Goal: Task Accomplishment & Management: Manage account settings

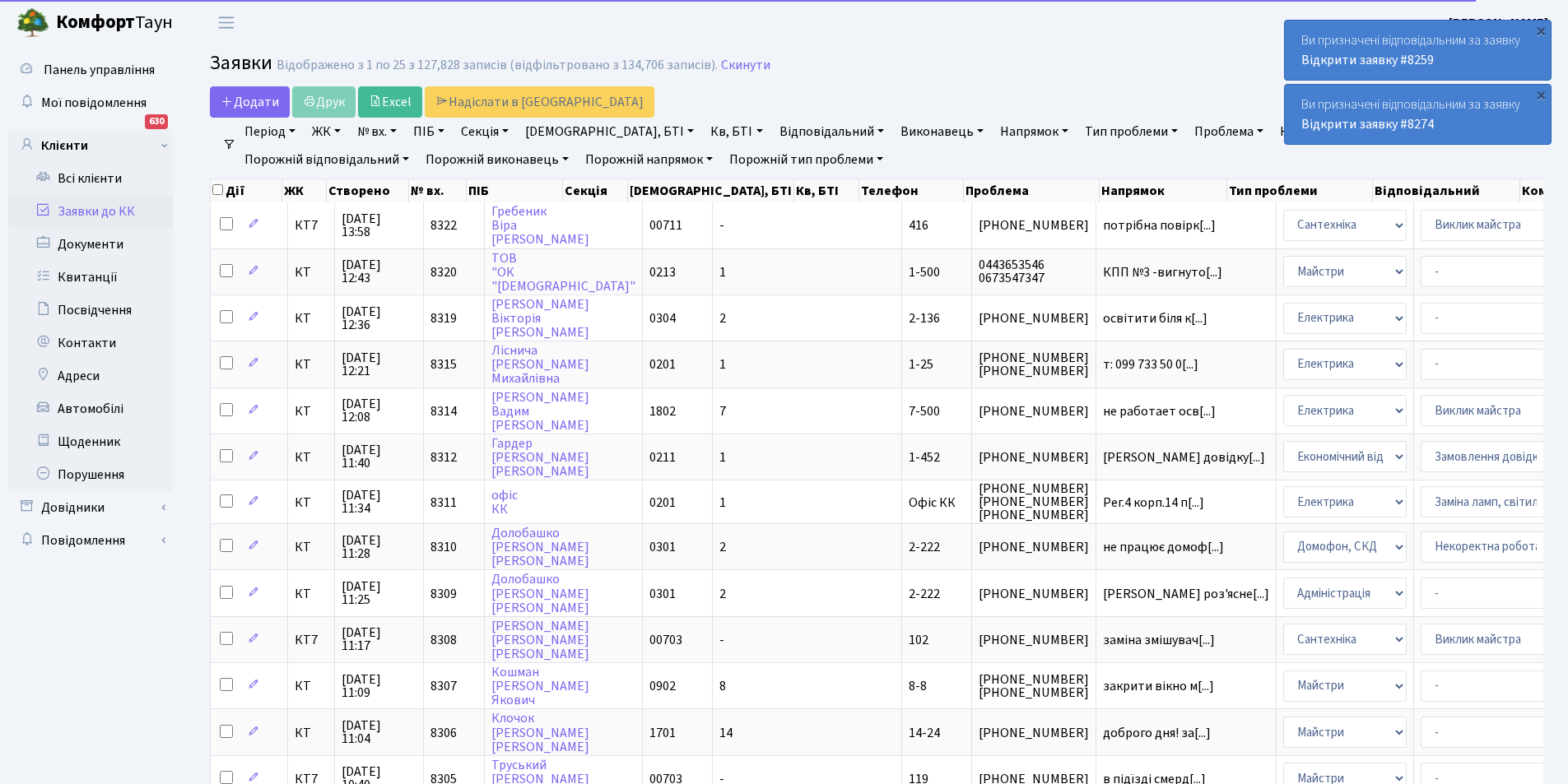
select select "25"
click at [704, 134] on link "Кв, БТІ" at bounding box center [736, 132] width 65 height 28
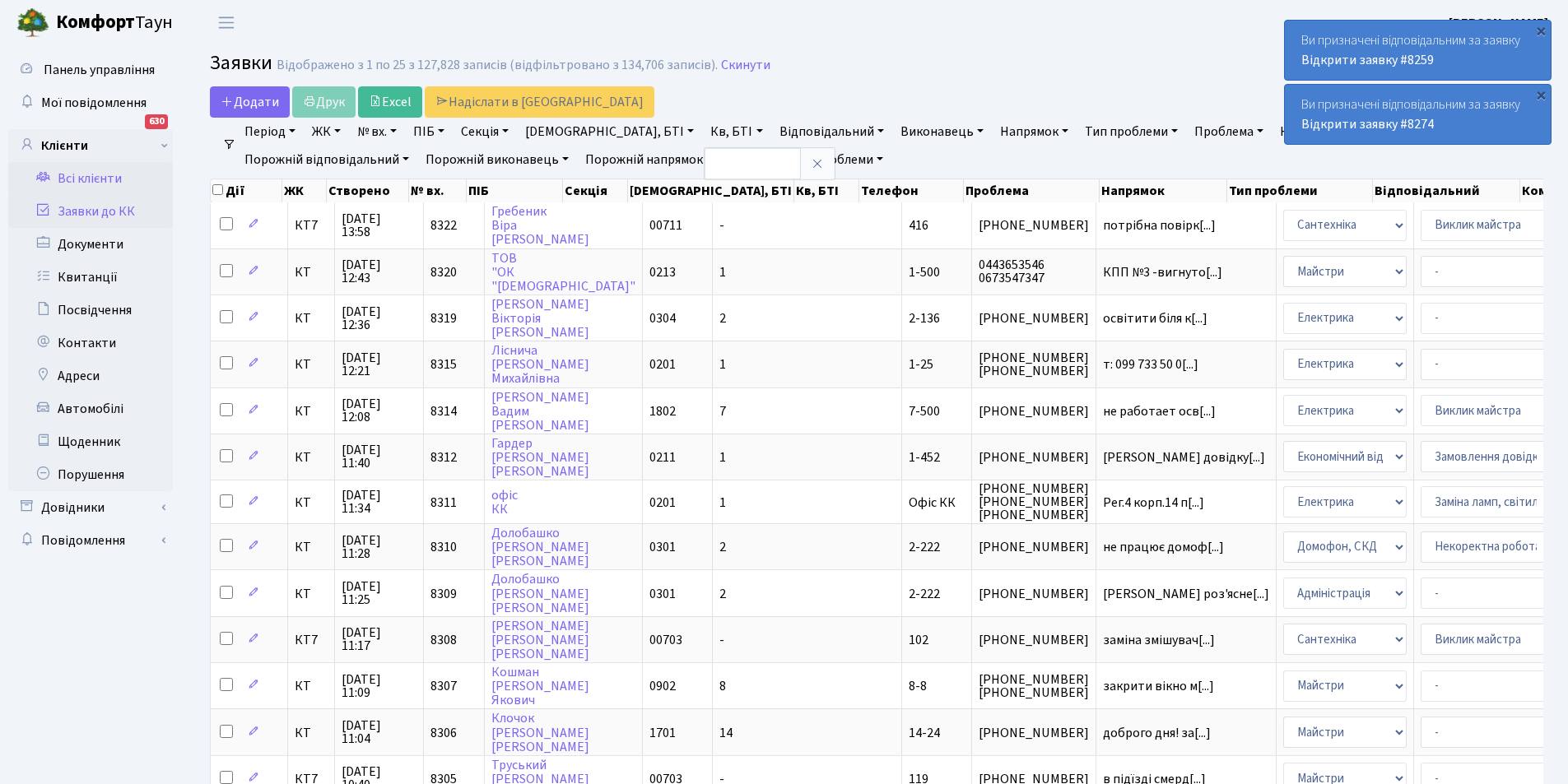
click at [119, 174] on link "Всі клієнти" at bounding box center [90, 178] width 164 height 32
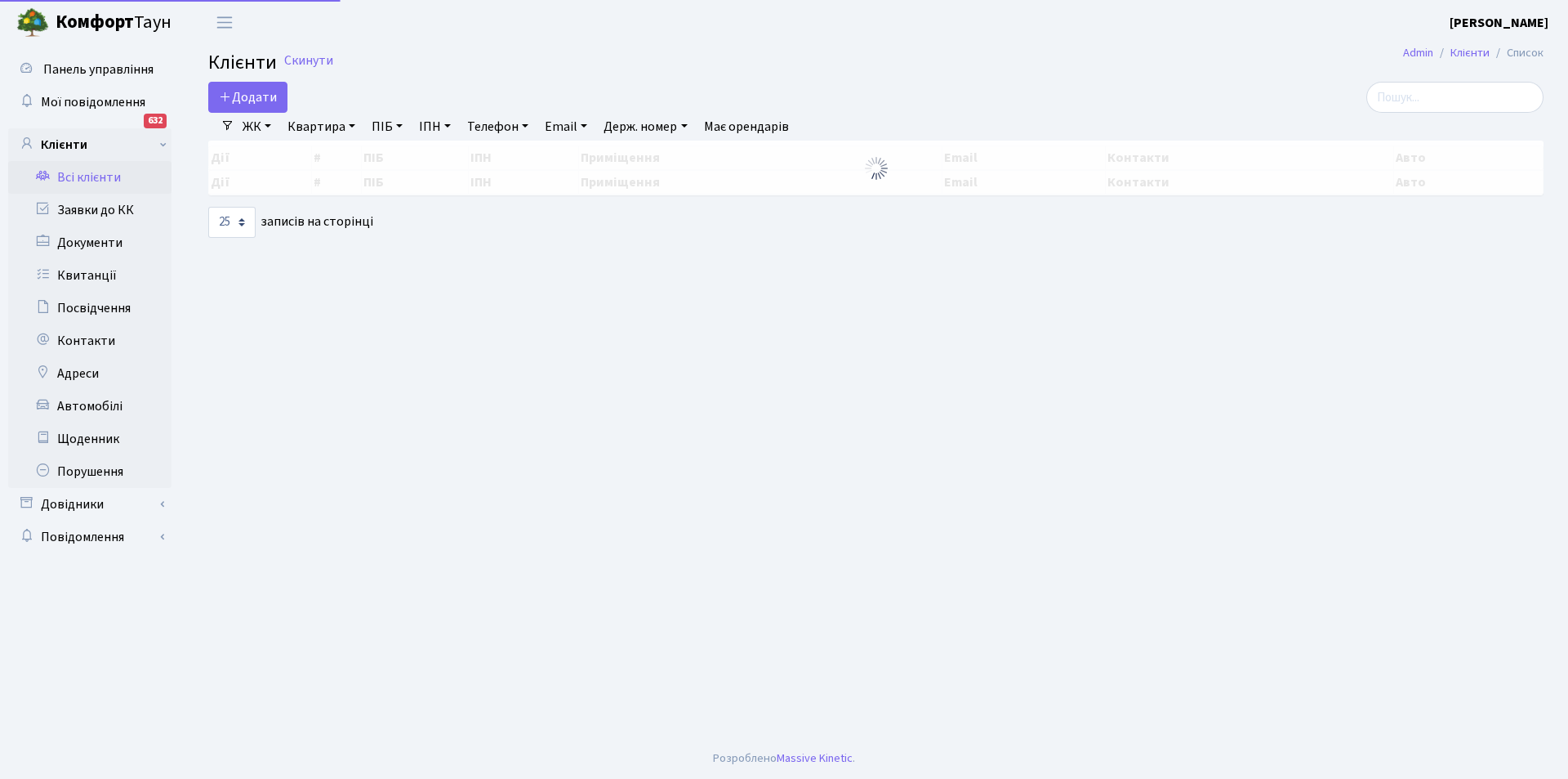
select select "25"
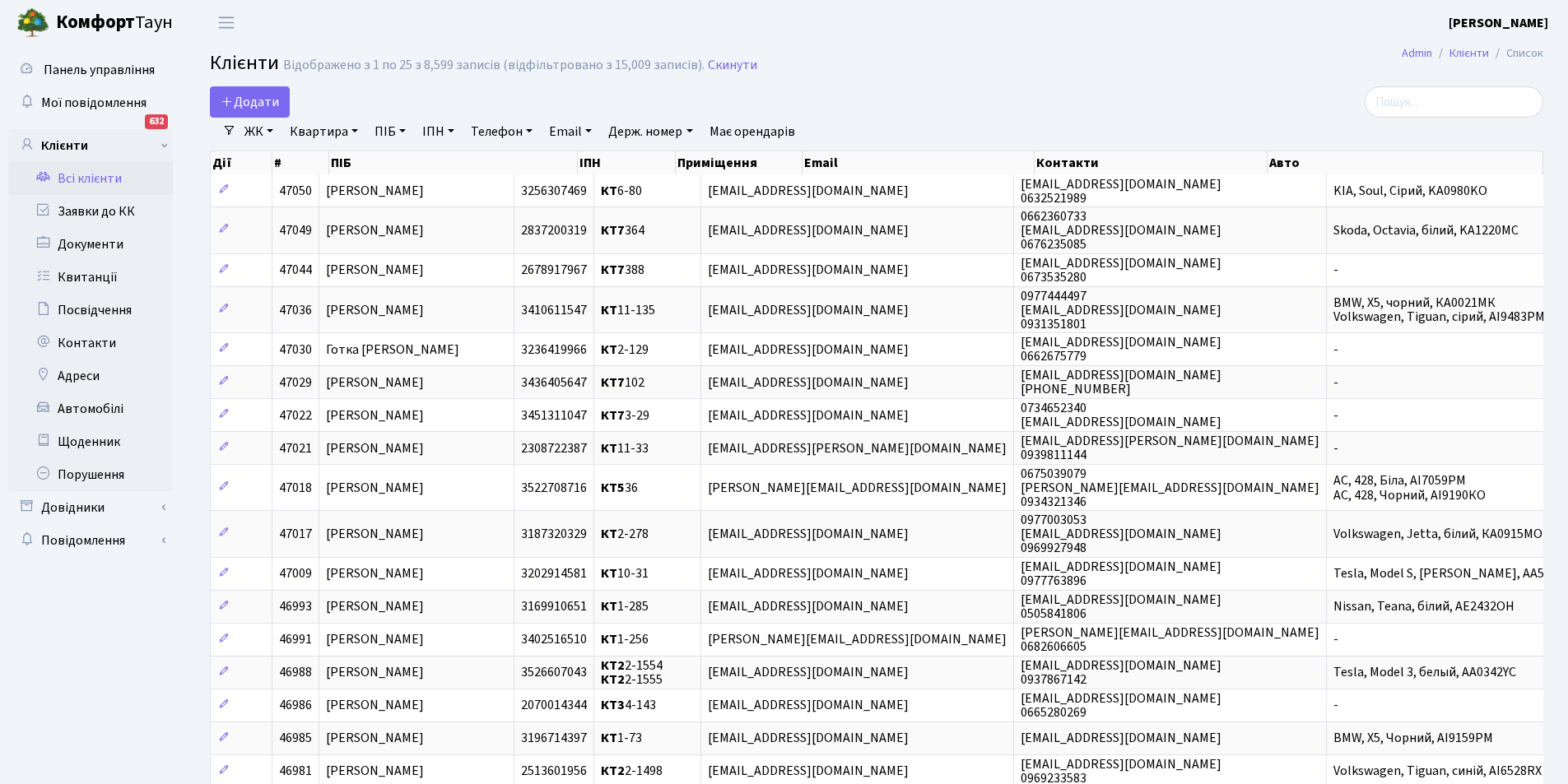
click at [344, 132] on link "Квартира" at bounding box center [324, 132] width 82 height 28
click at [354, 153] on input "text" at bounding box center [332, 163] width 96 height 31
type input "1-141"
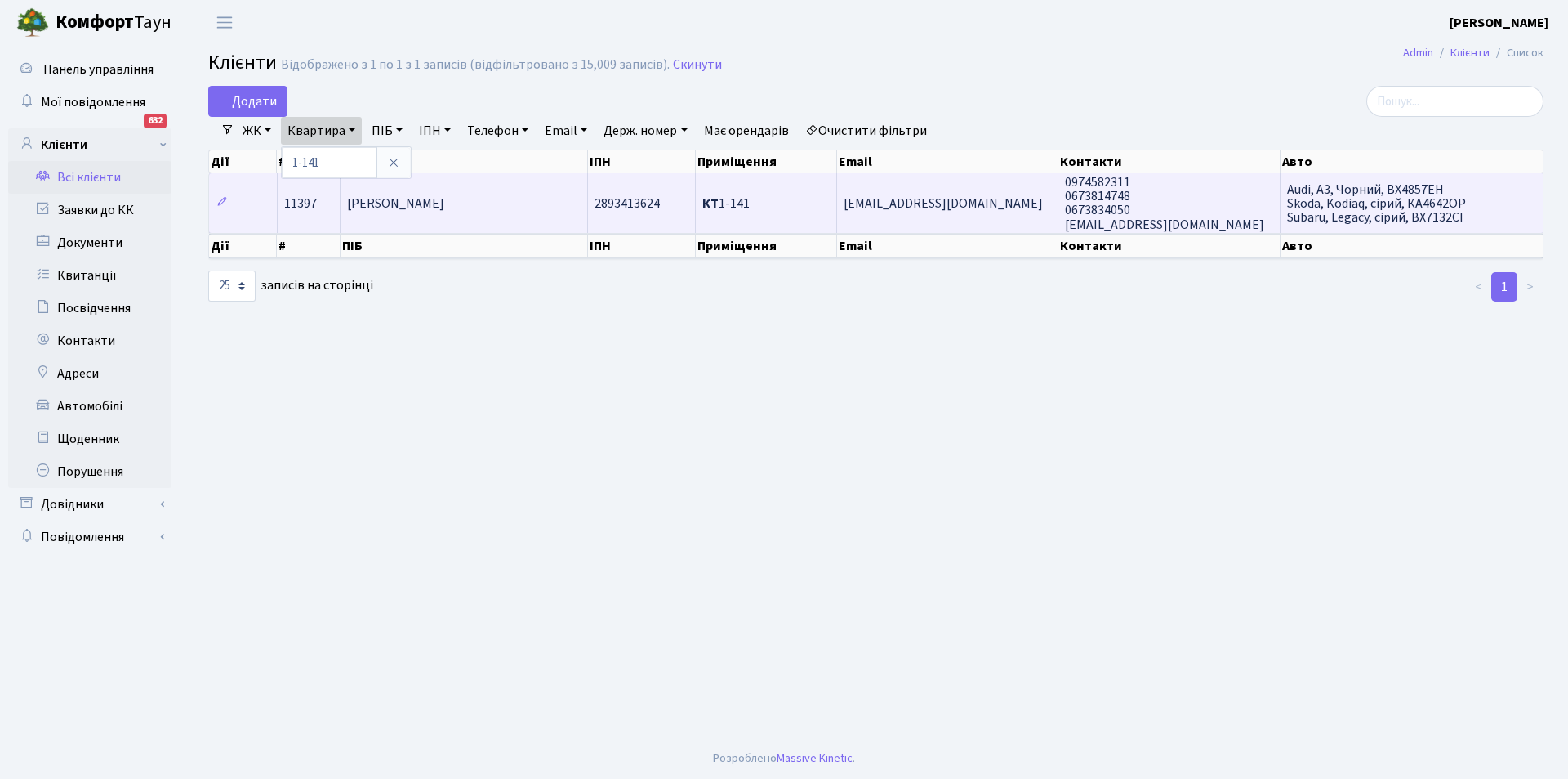
click at [531, 210] on td "[PERSON_NAME]" at bounding box center [464, 202] width 247 height 59
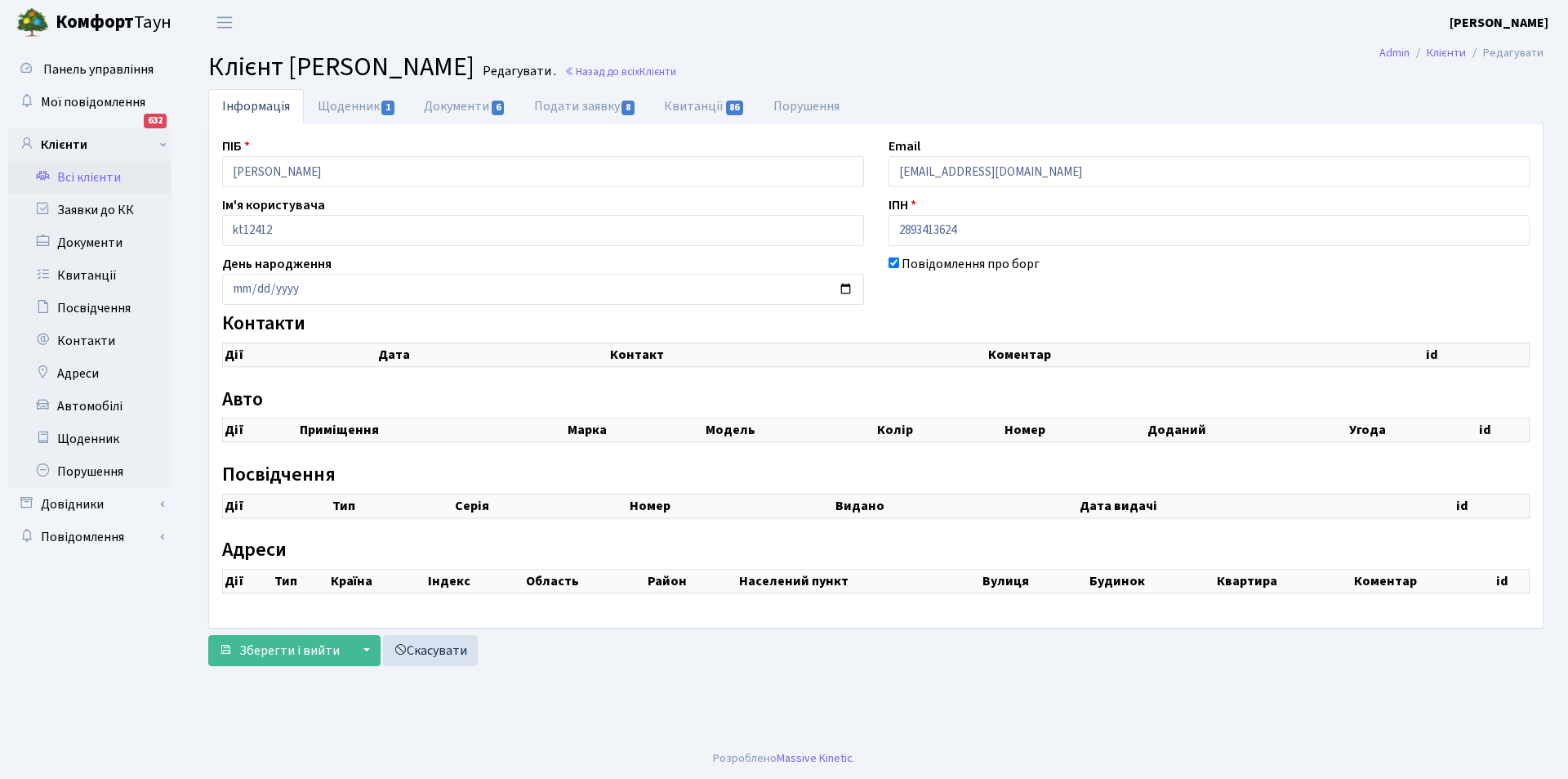
select select "25"
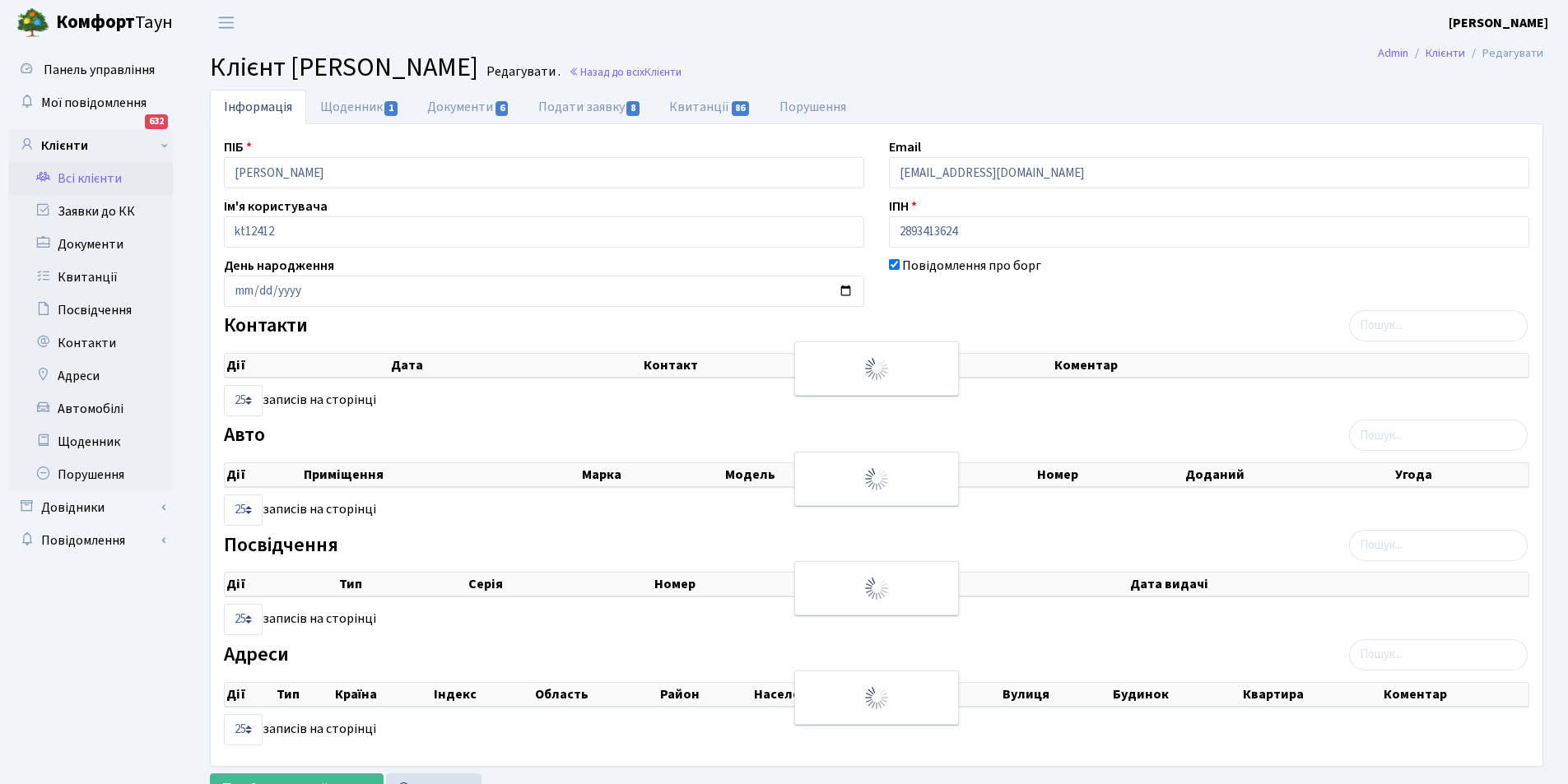
checkbox input "true"
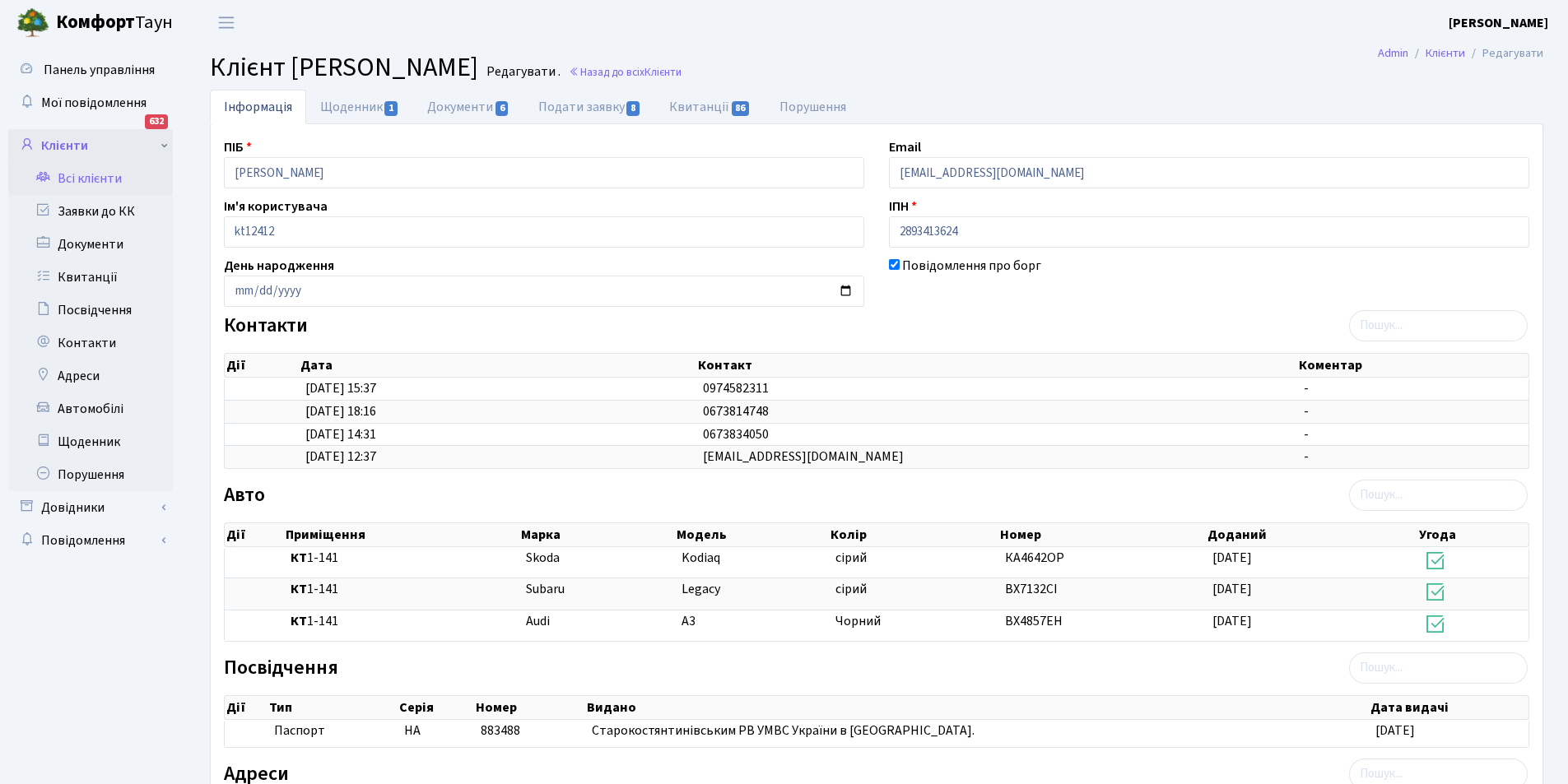
click at [70, 133] on link "Клієнти" at bounding box center [90, 145] width 164 height 32
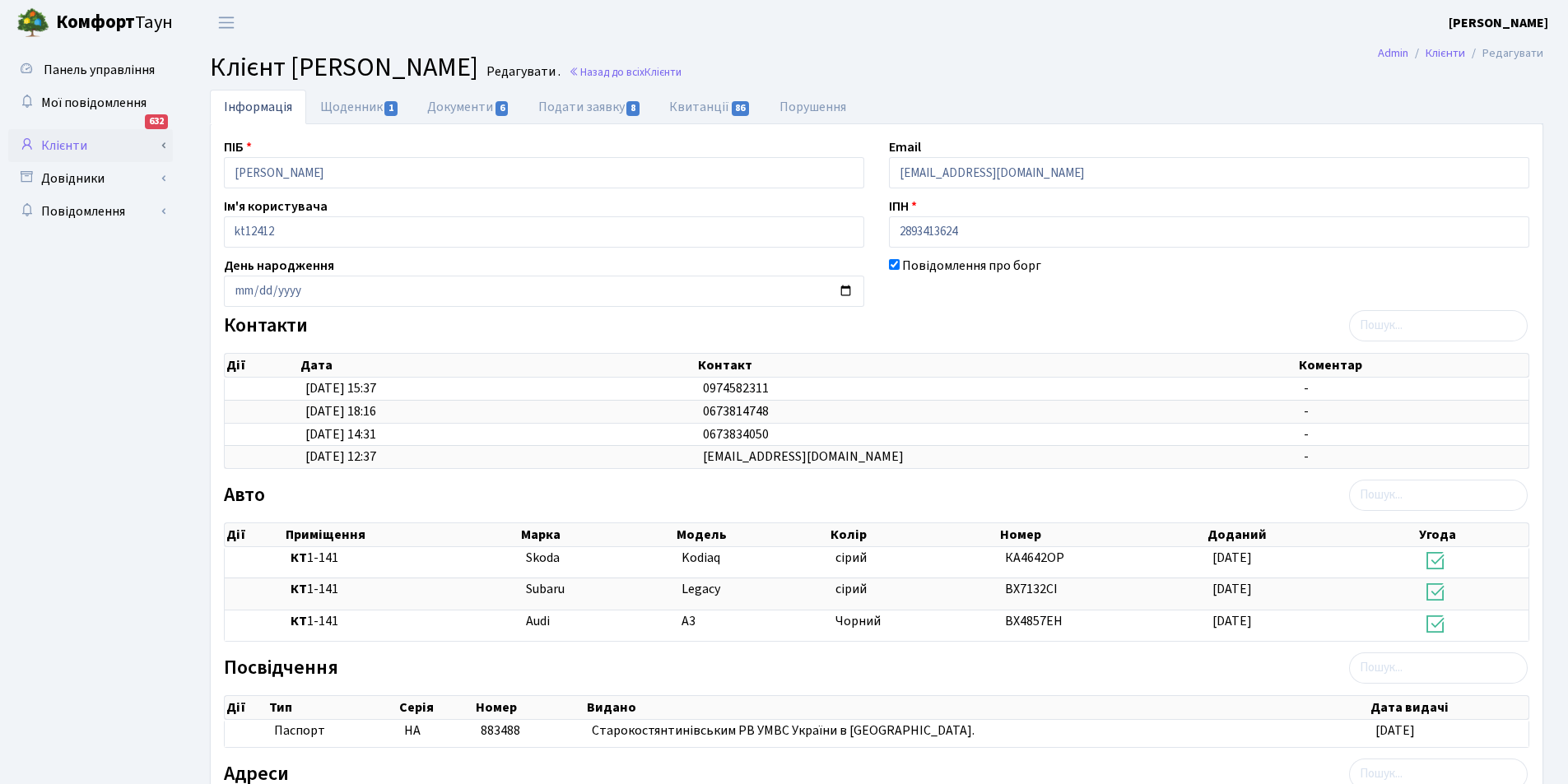
click at [99, 149] on link "Клієнти" at bounding box center [90, 145] width 164 height 32
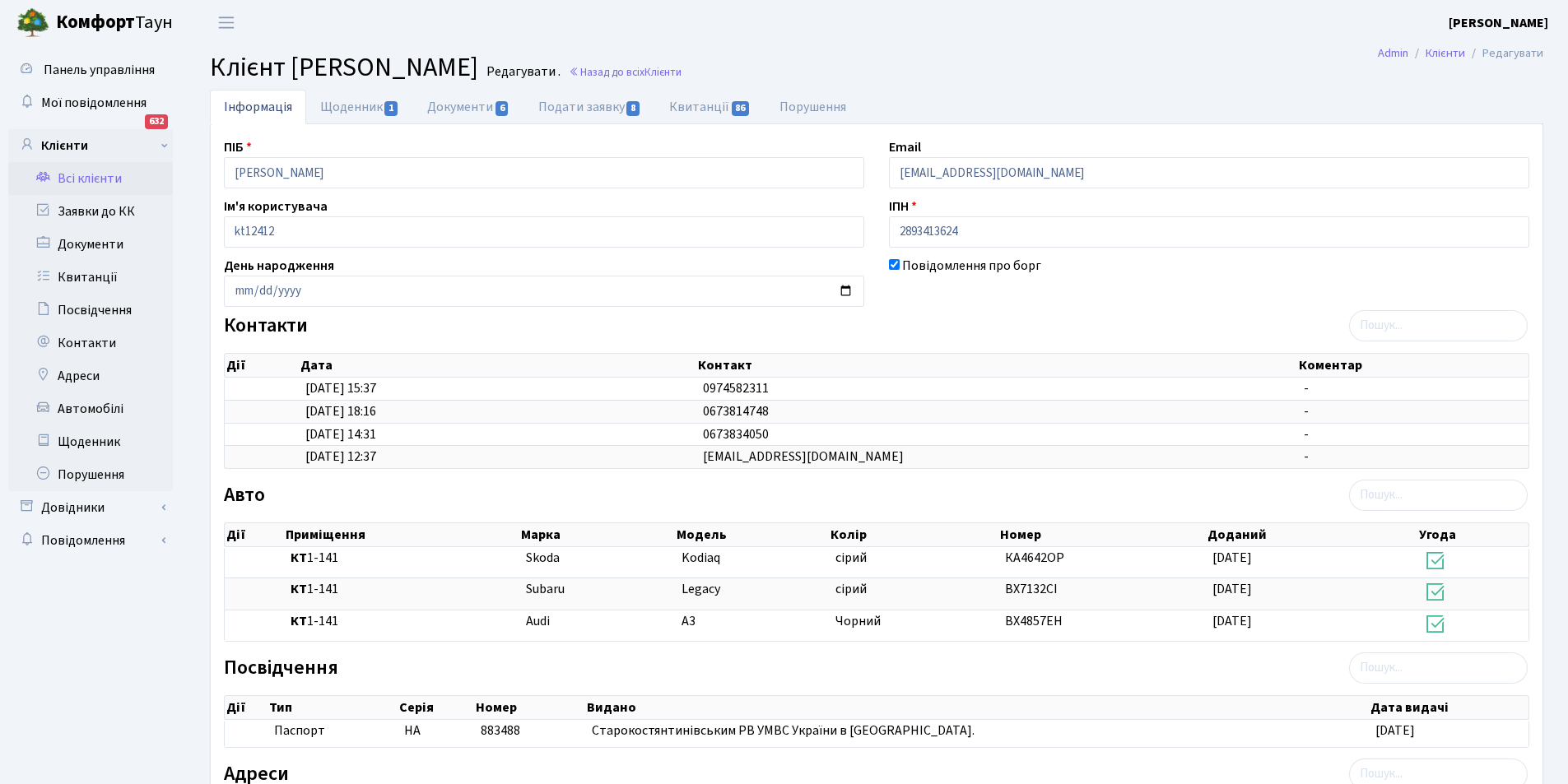
click at [104, 178] on link "Всі клієнти" at bounding box center [90, 178] width 164 height 32
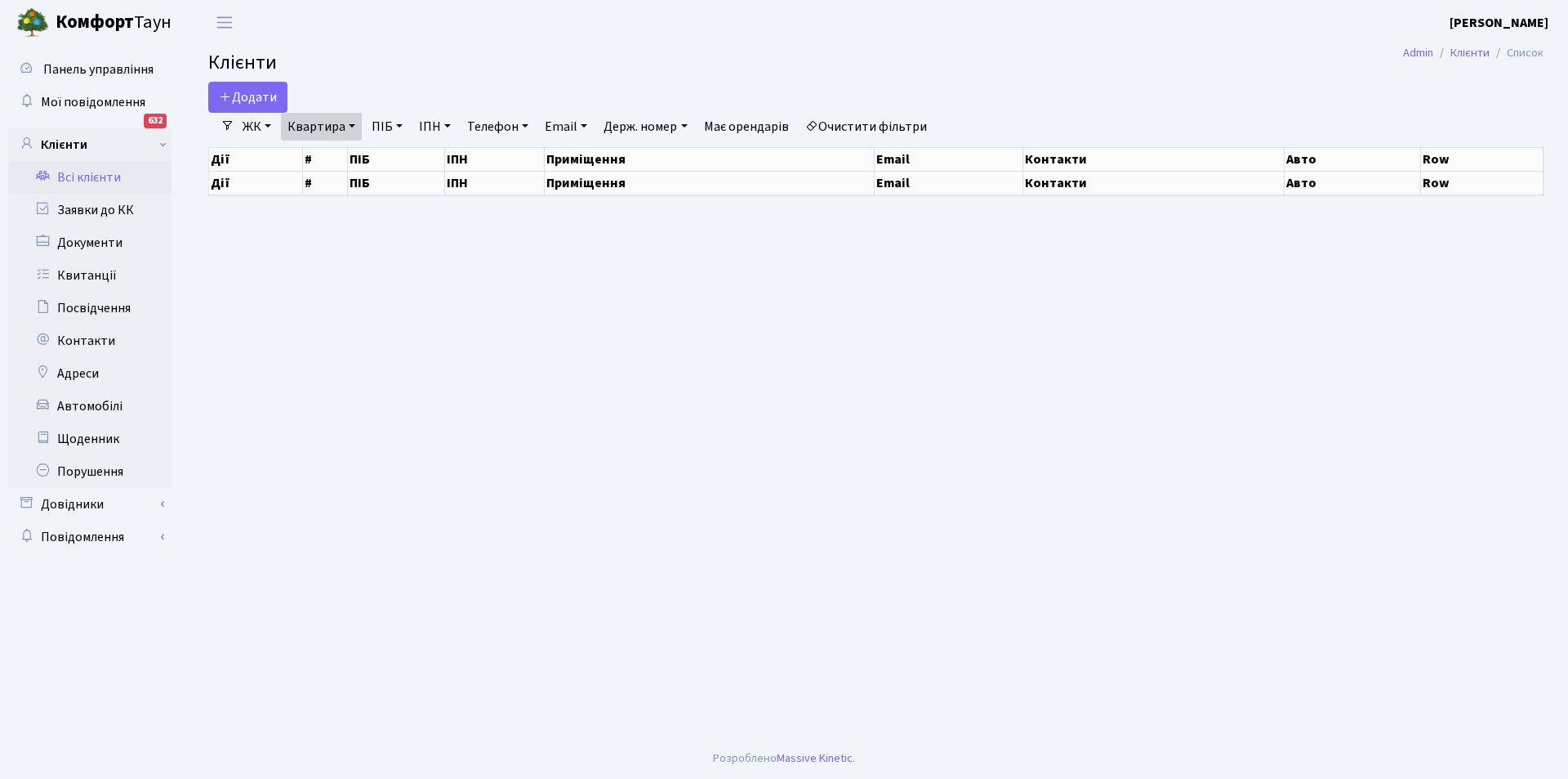
select select "25"
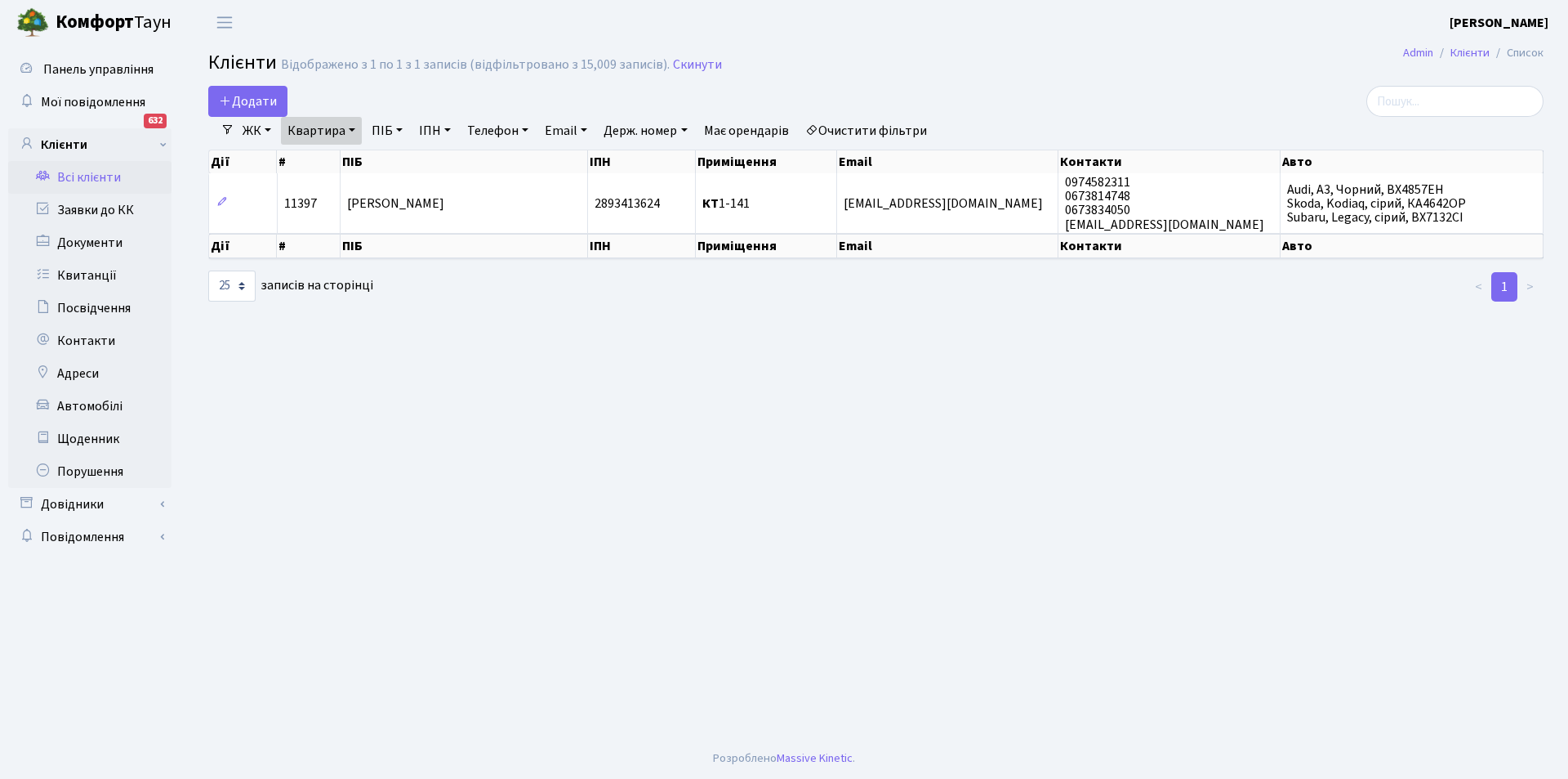
click at [854, 128] on link "Очистити фільтри" at bounding box center [867, 131] width 135 height 27
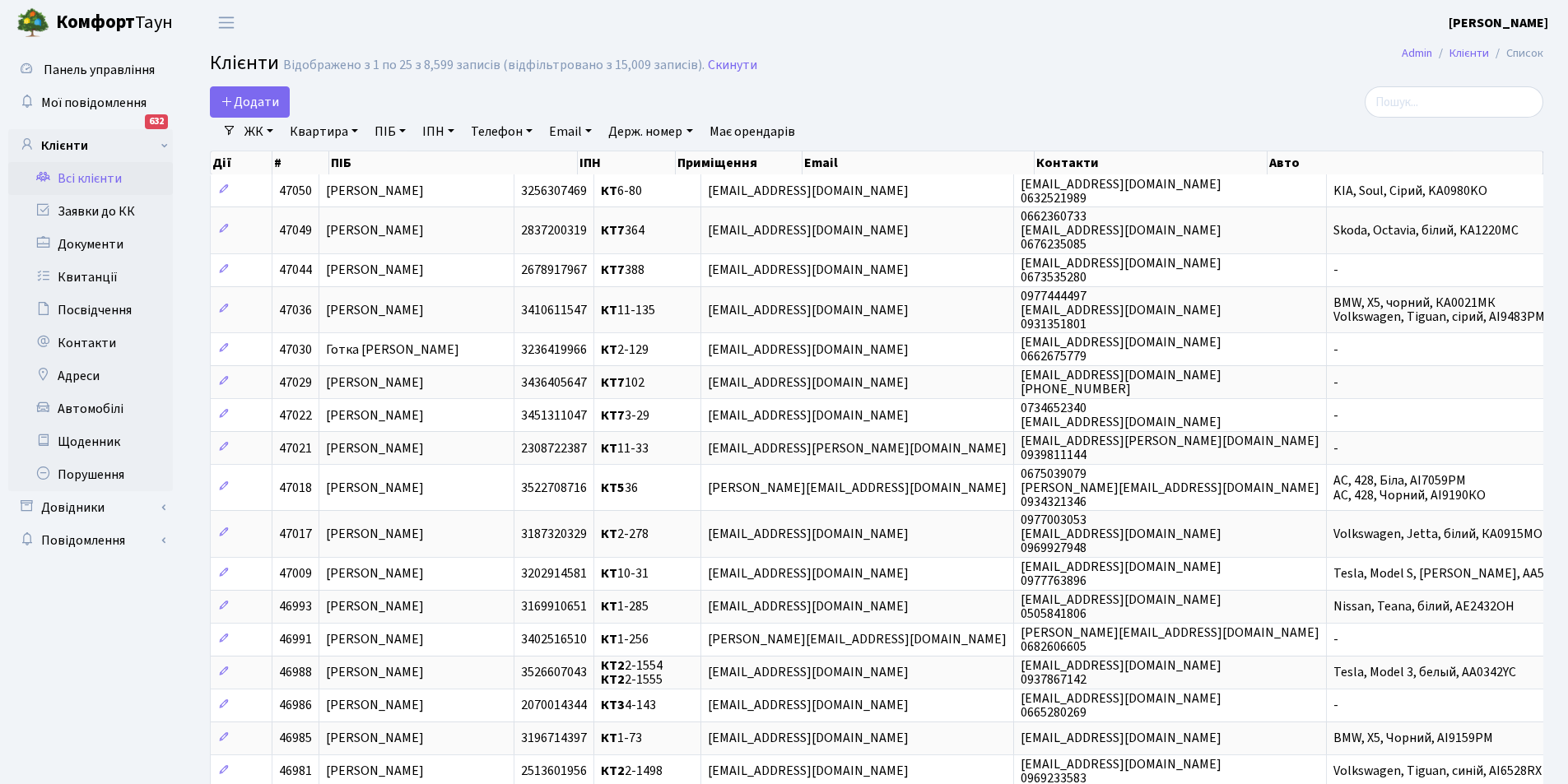
click at [399, 133] on link "ПІБ" at bounding box center [390, 132] width 44 height 28
click at [412, 160] on input "text" at bounding box center [417, 163] width 96 height 31
type input "u"
type input "глухо"
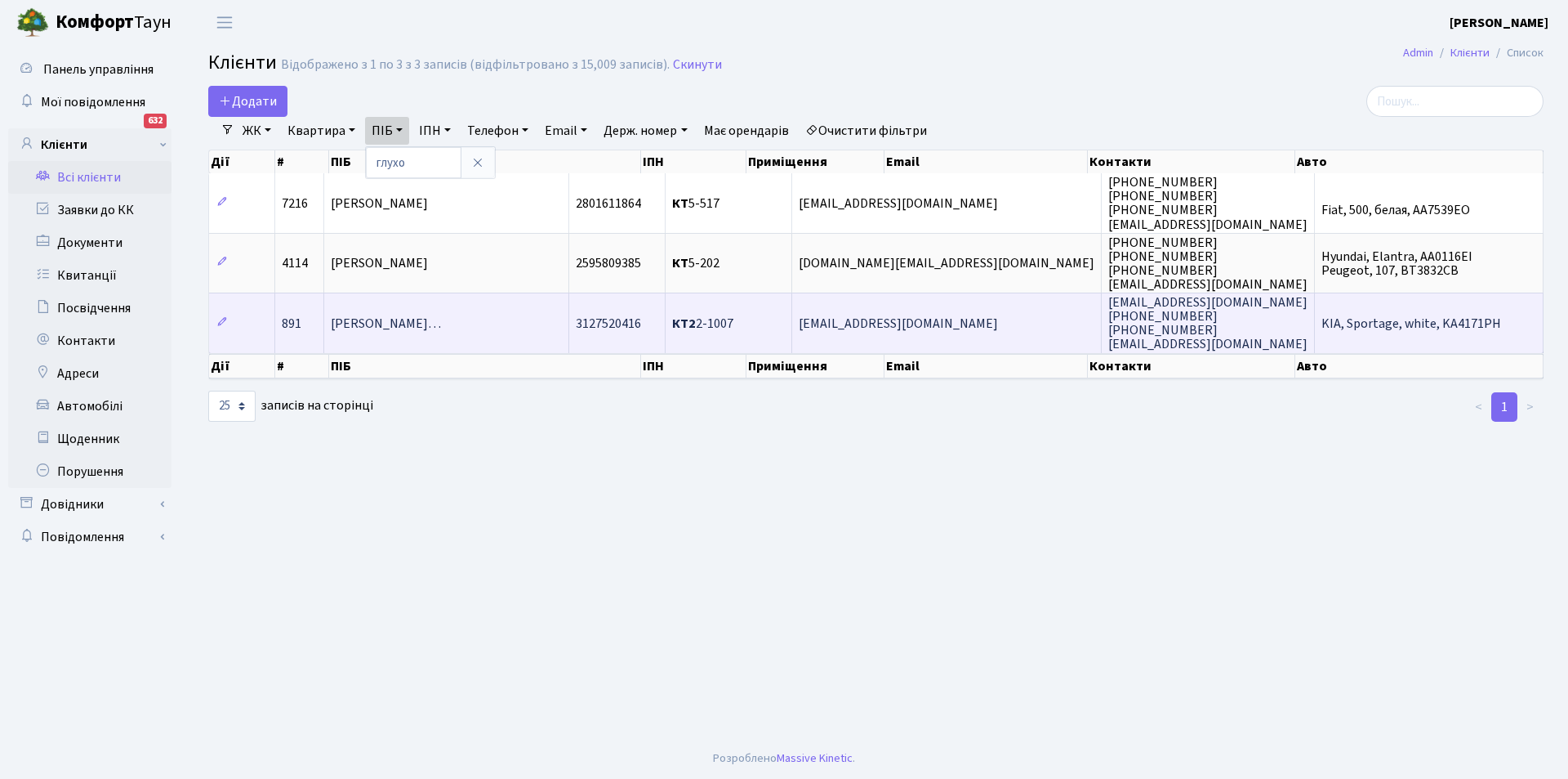
click at [441, 324] on span "Глуховецький Олександр Степанови…" at bounding box center [386, 324] width 110 height 18
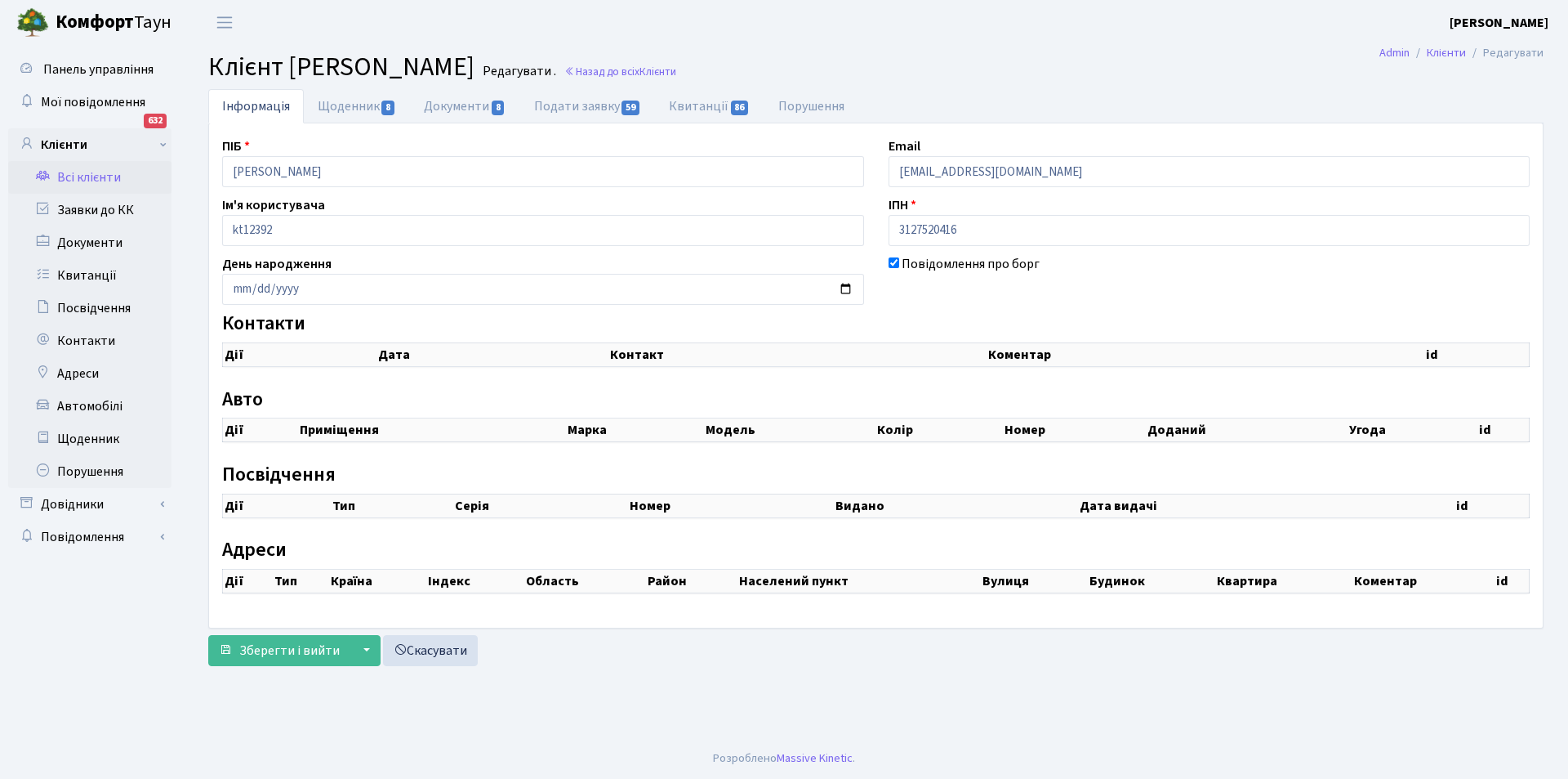
select select "25"
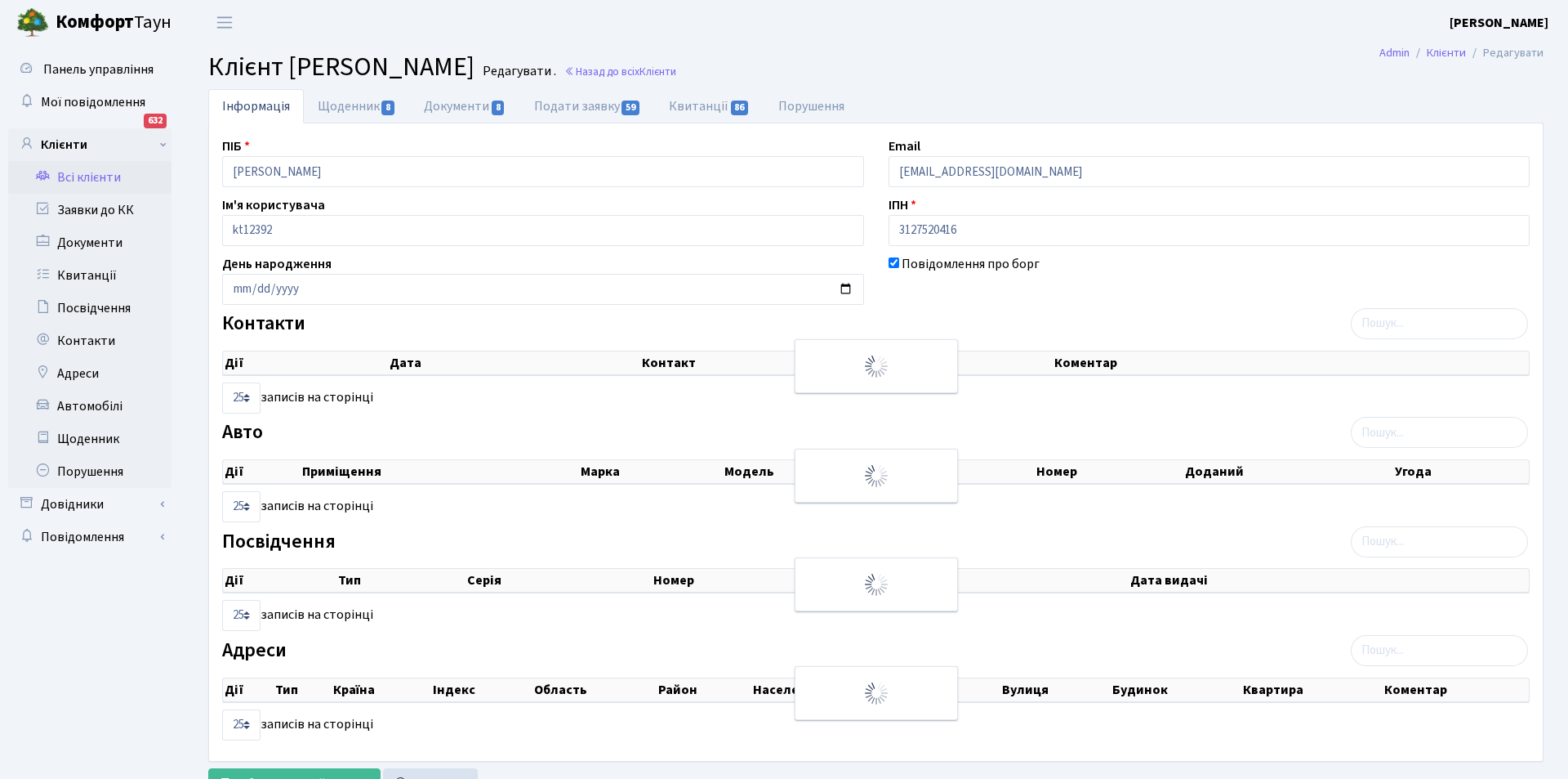
checkbox input "true"
